Goal: Communication & Community: Connect with others

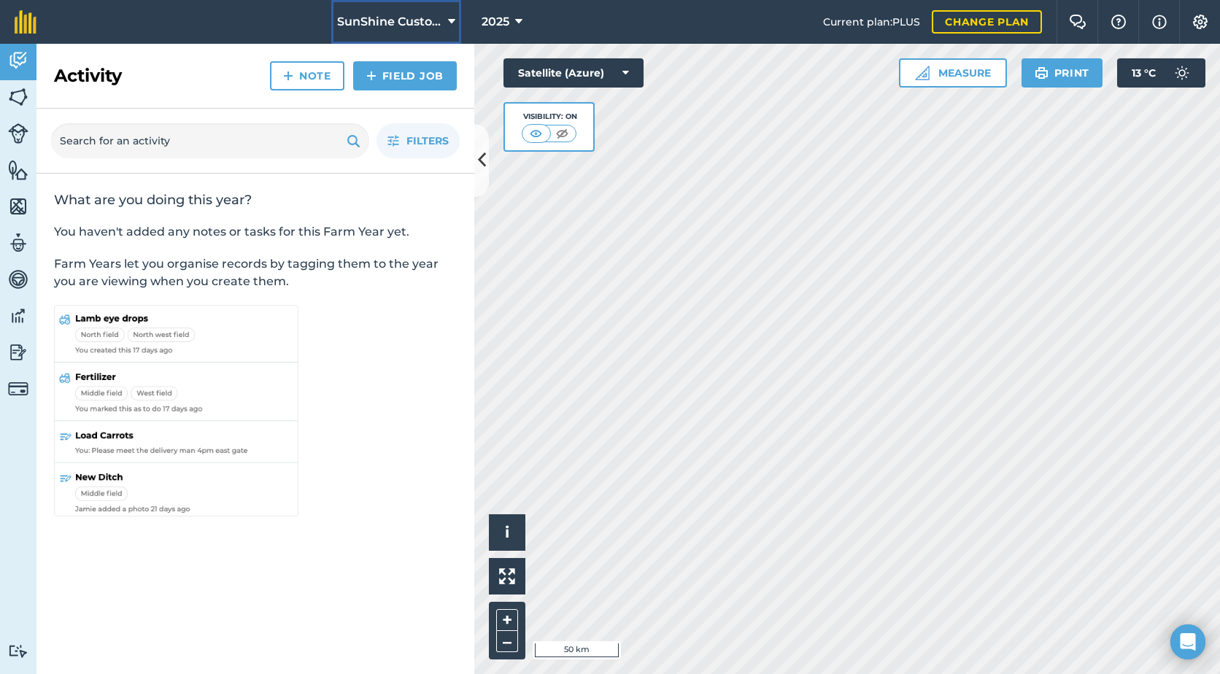
click at [443, 28] on button "SunShine Custom Farming LTD." at bounding box center [396, 22] width 130 height 44
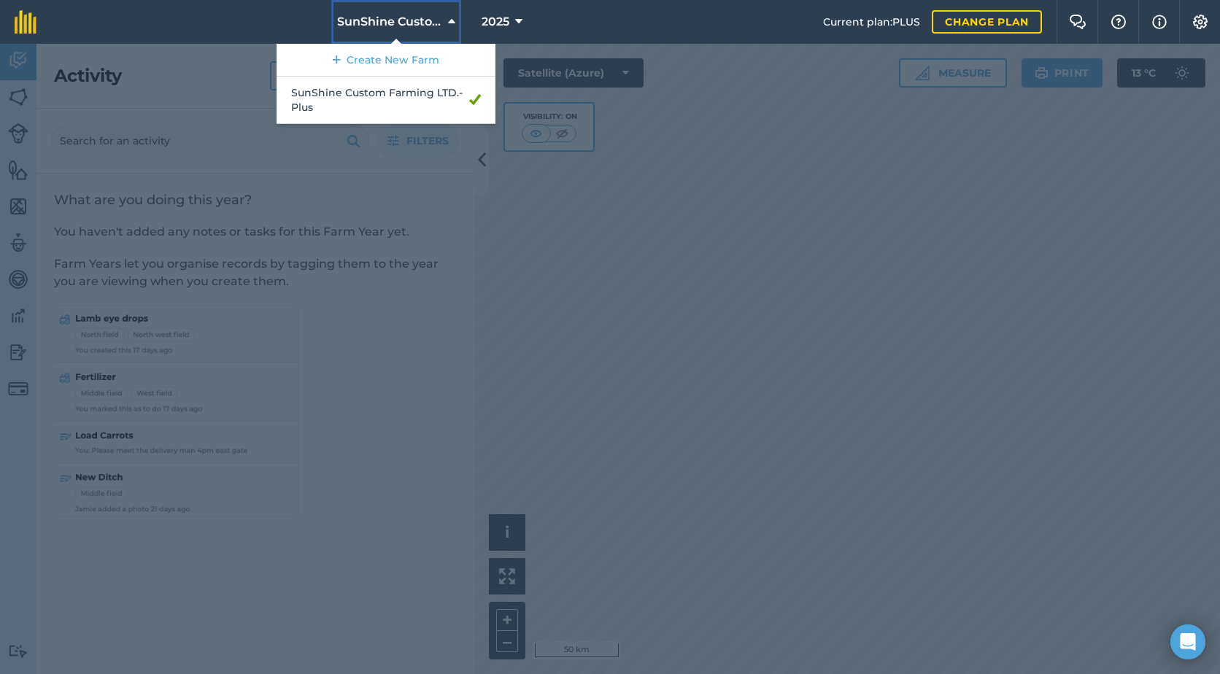
click at [396, 18] on span "SunShine Custom Farming LTD." at bounding box center [389, 22] width 105 height 18
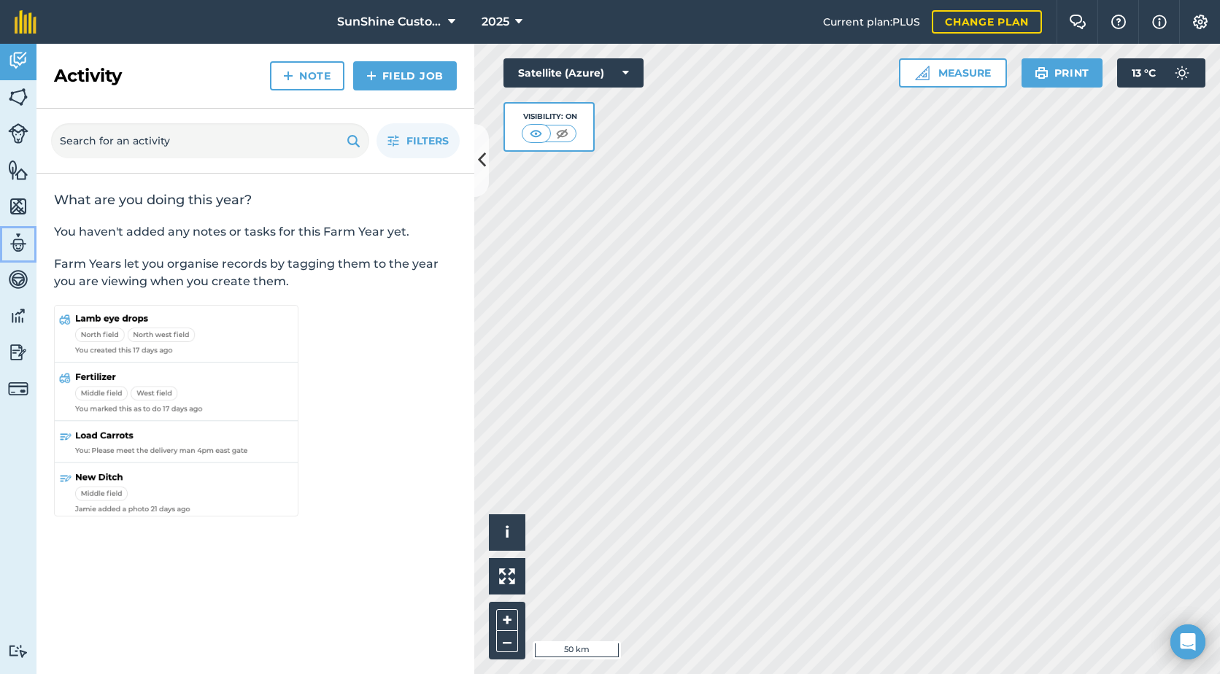
click at [19, 247] on img at bounding box center [18, 243] width 20 height 22
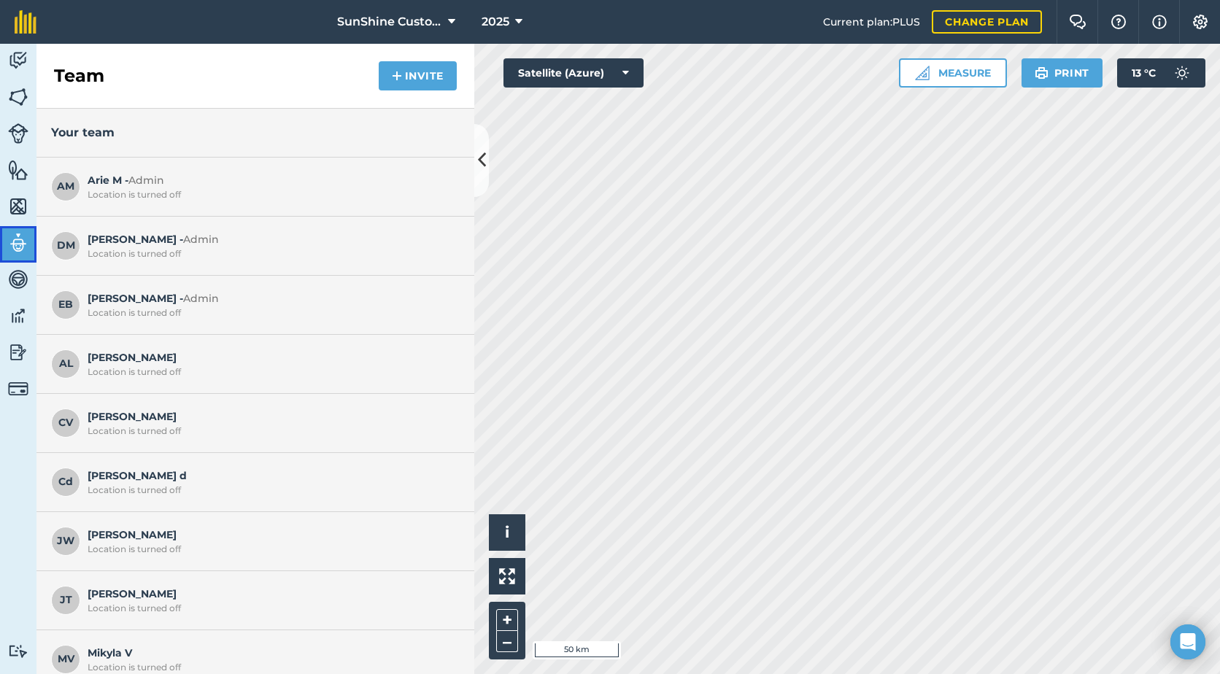
click at [19, 247] on img at bounding box center [18, 243] width 20 height 22
click at [426, 82] on button "Invite" at bounding box center [418, 75] width 78 height 29
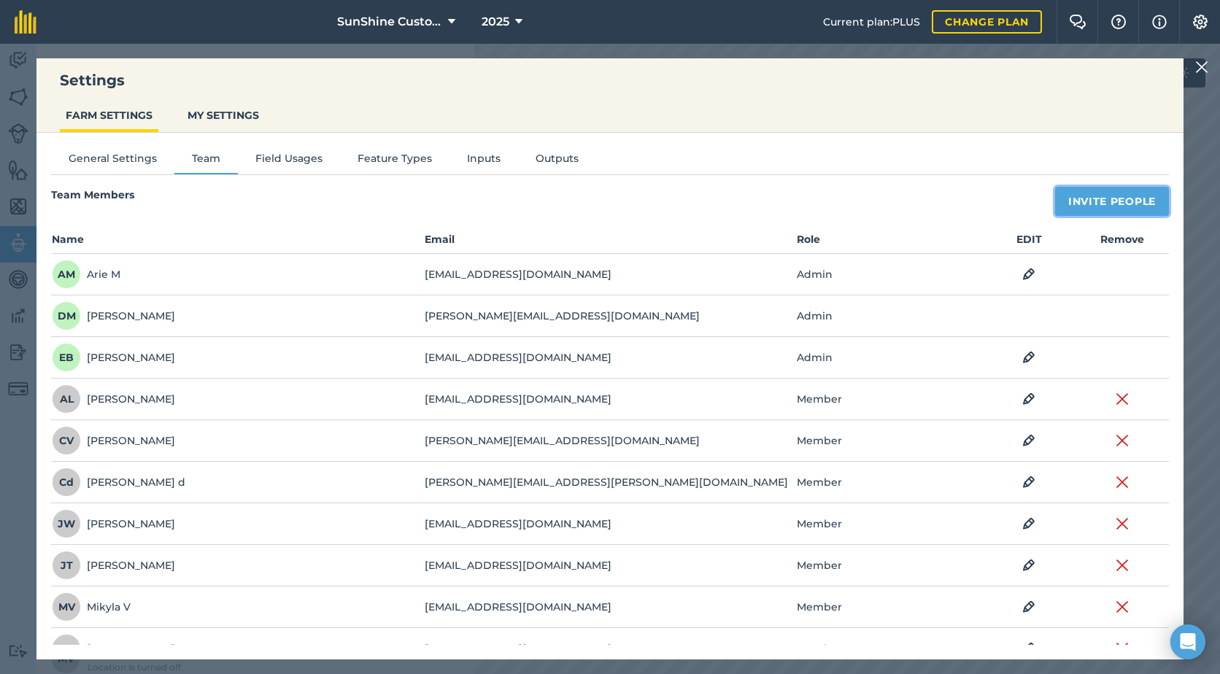
click at [1120, 201] on button "Invite People" at bounding box center [1112, 201] width 114 height 29
select select "MEMBER"
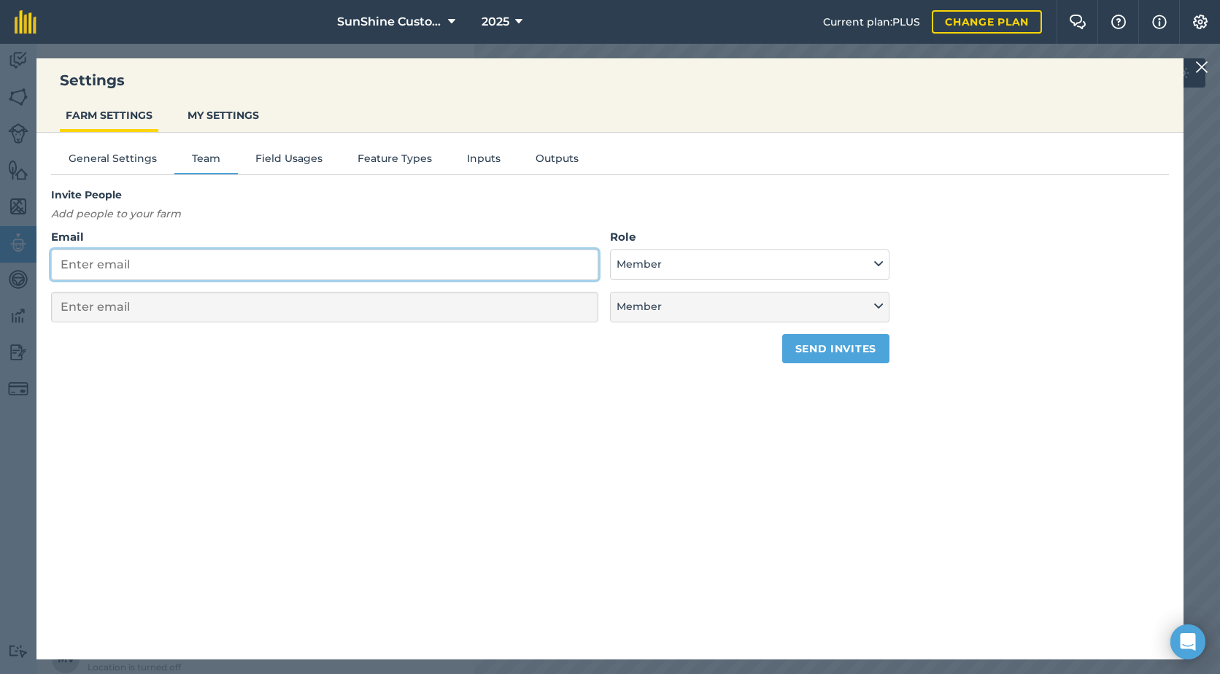
click at [144, 250] on input "Email" at bounding box center [324, 265] width 547 height 31
type input "co"
select select "MEMBER"
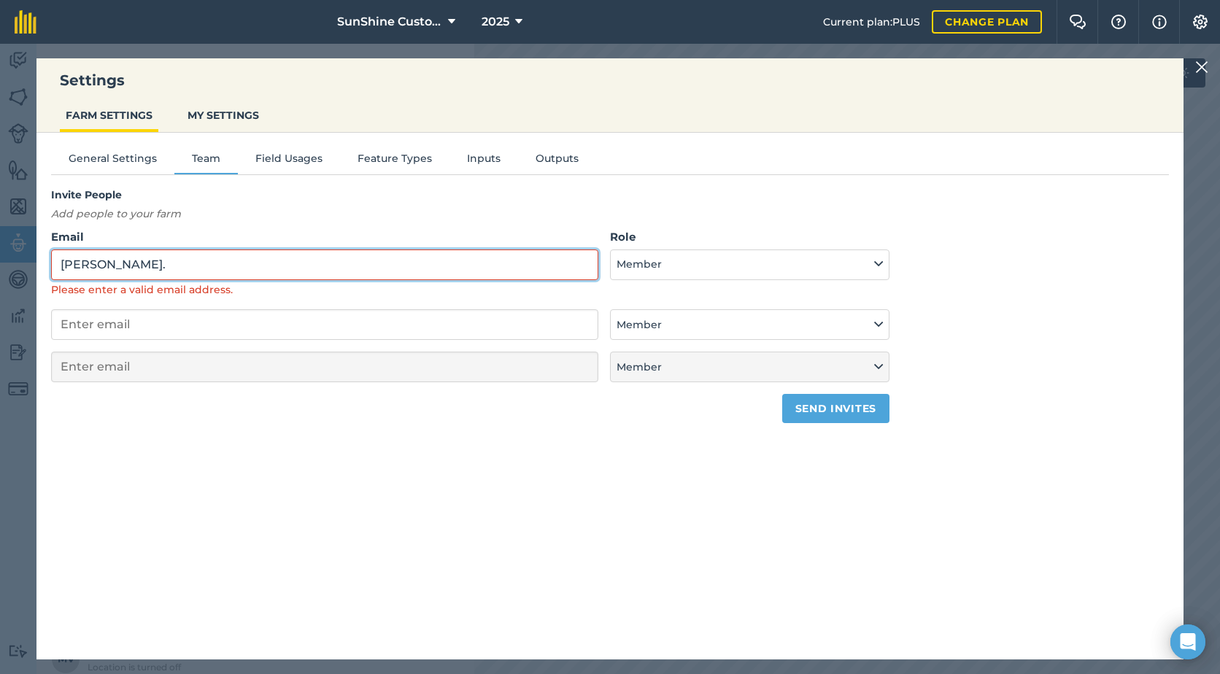
type input "cody.deleeuw07@gmail.com"
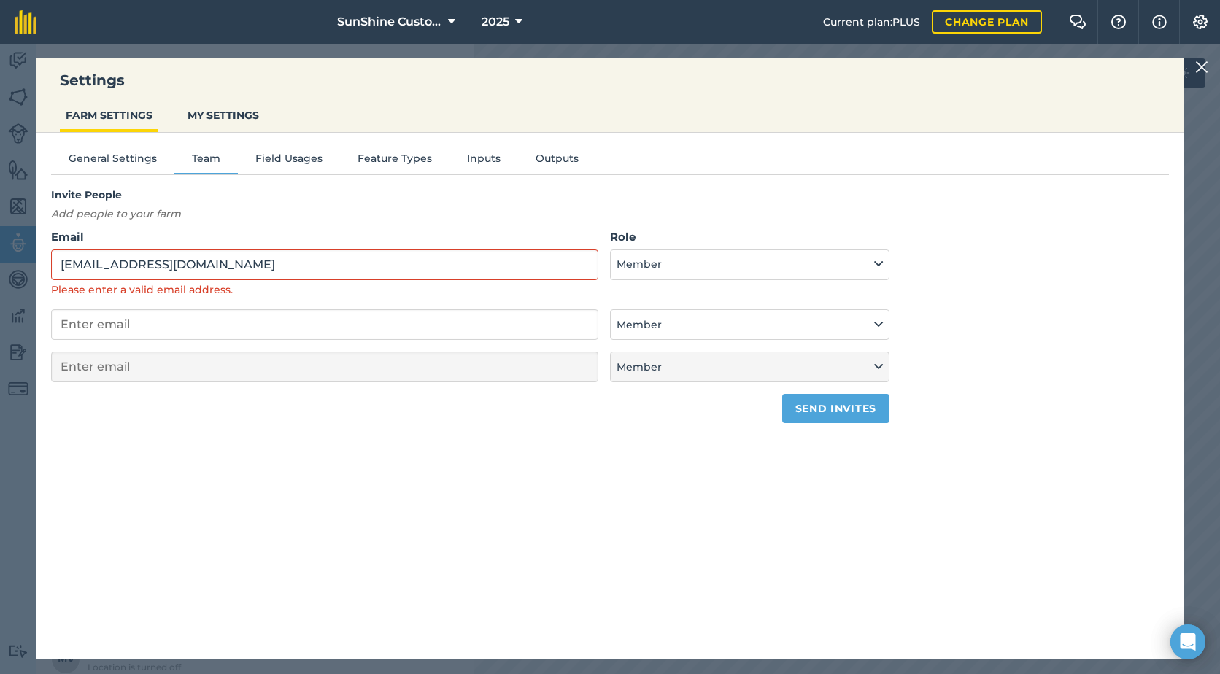
scroll to position [8, 0]
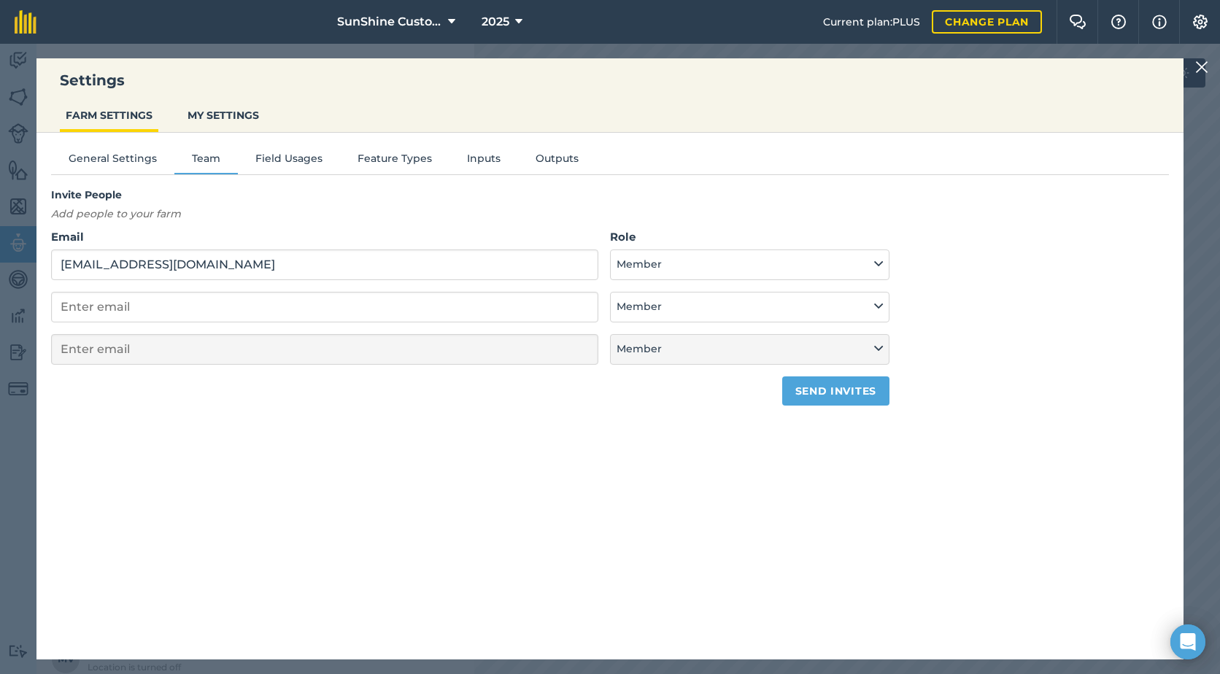
click at [346, 476] on div "General Settings Team Field Usages Feature Types Inputs Outputs Invite People A…" at bounding box center [609, 389] width 1147 height 512
click at [690, 272] on button "Member" at bounding box center [750, 265] width 280 height 31
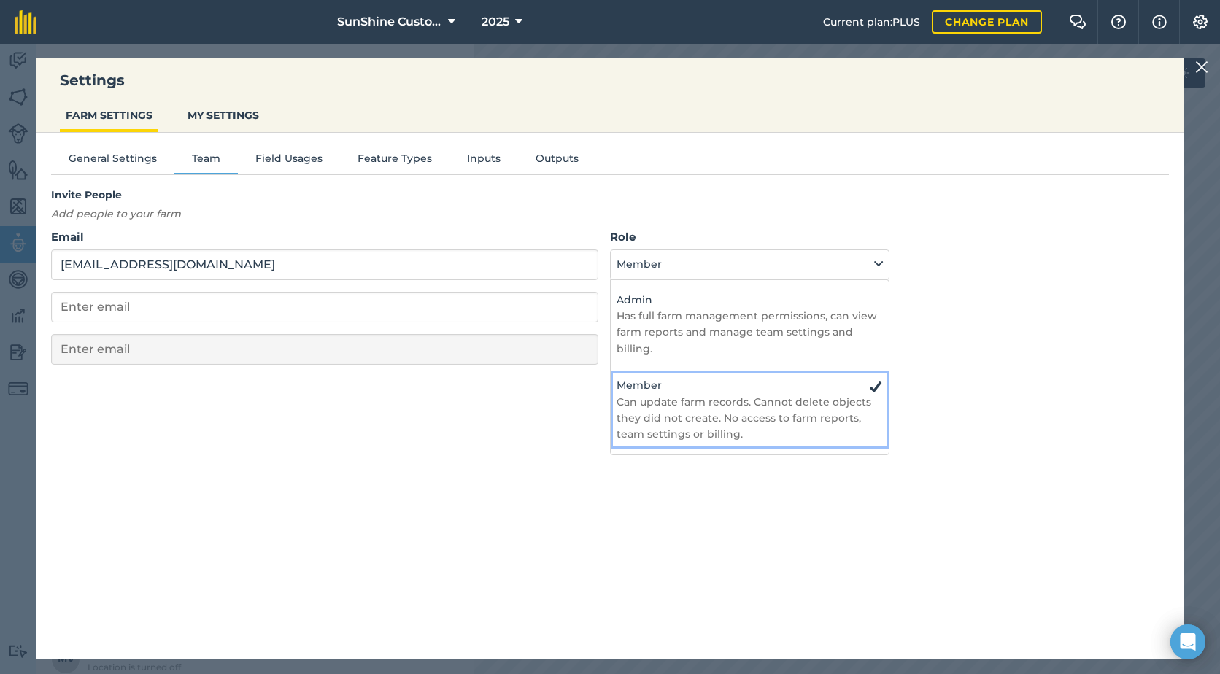
click at [660, 407] on p "Can update farm records. Cannot delete objects they did not create. No access t…" at bounding box center [750, 418] width 266 height 49
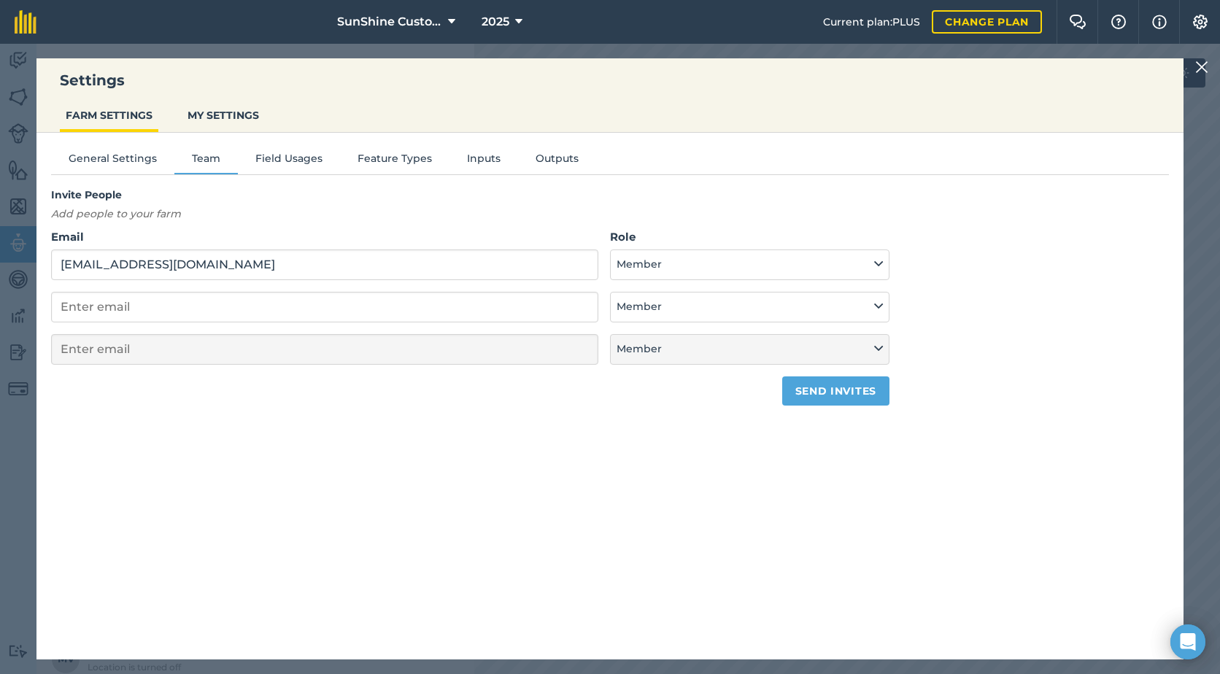
click at [466, 478] on div "General Settings Team Field Usages Feature Types Inputs Outputs Invite People A…" at bounding box center [609, 389] width 1147 height 512
click at [817, 398] on button "Send invites" at bounding box center [835, 391] width 107 height 29
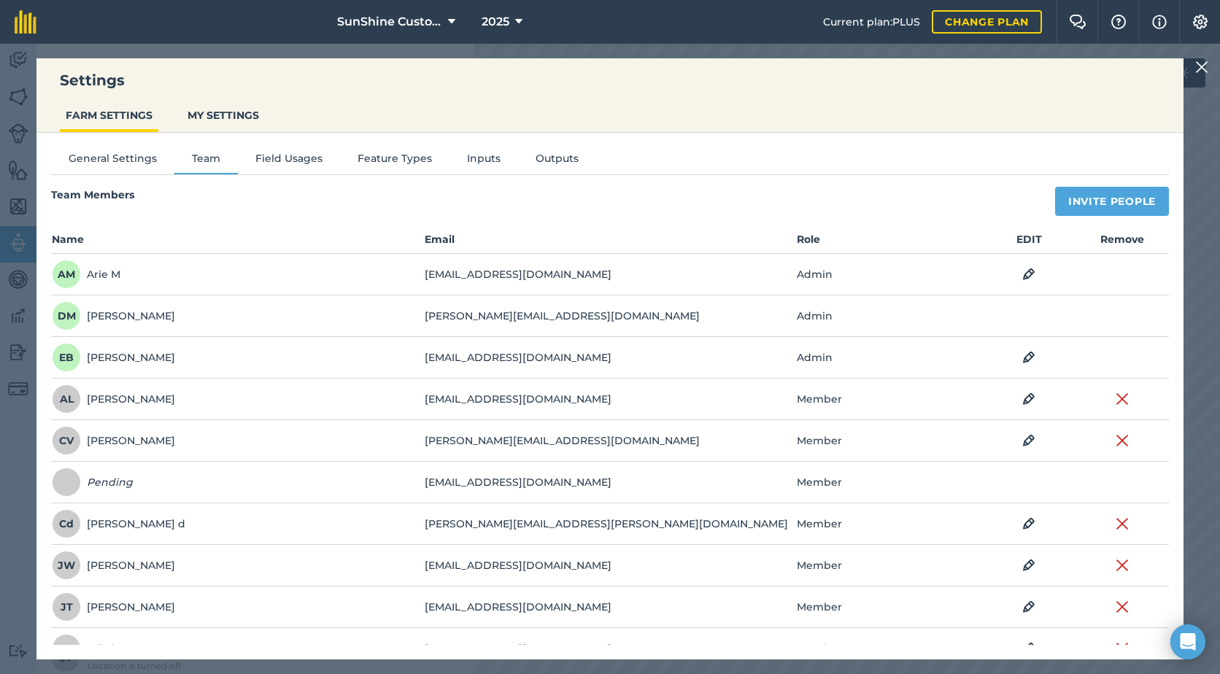
click at [1210, 70] on div at bounding box center [1205, 67] width 18 height 18
